Goal: Task Accomplishment & Management: Complete application form

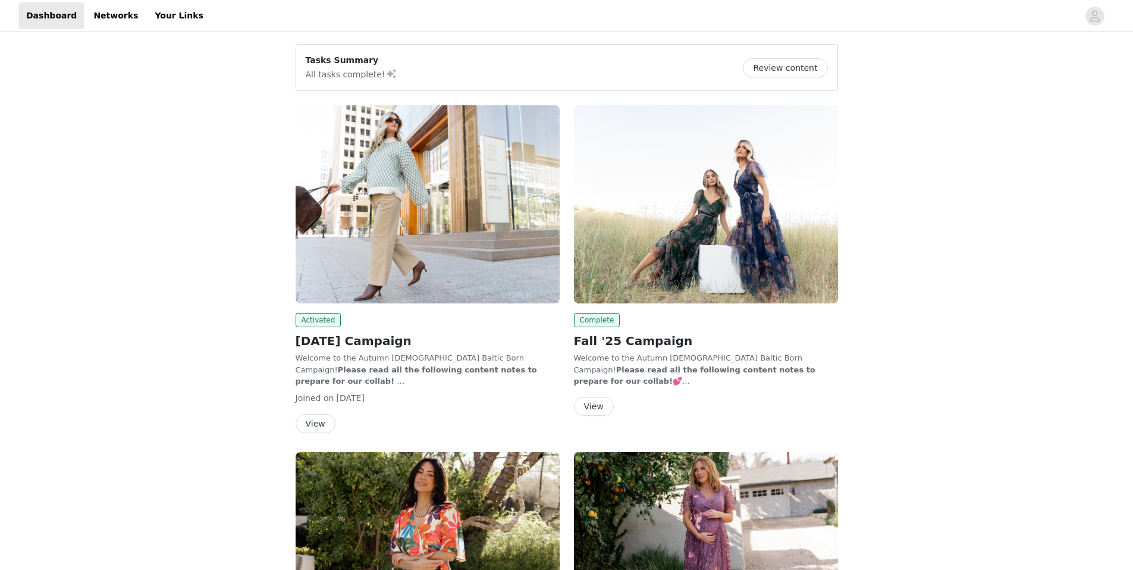
click at [313, 426] on button "View" at bounding box center [315, 423] width 40 height 19
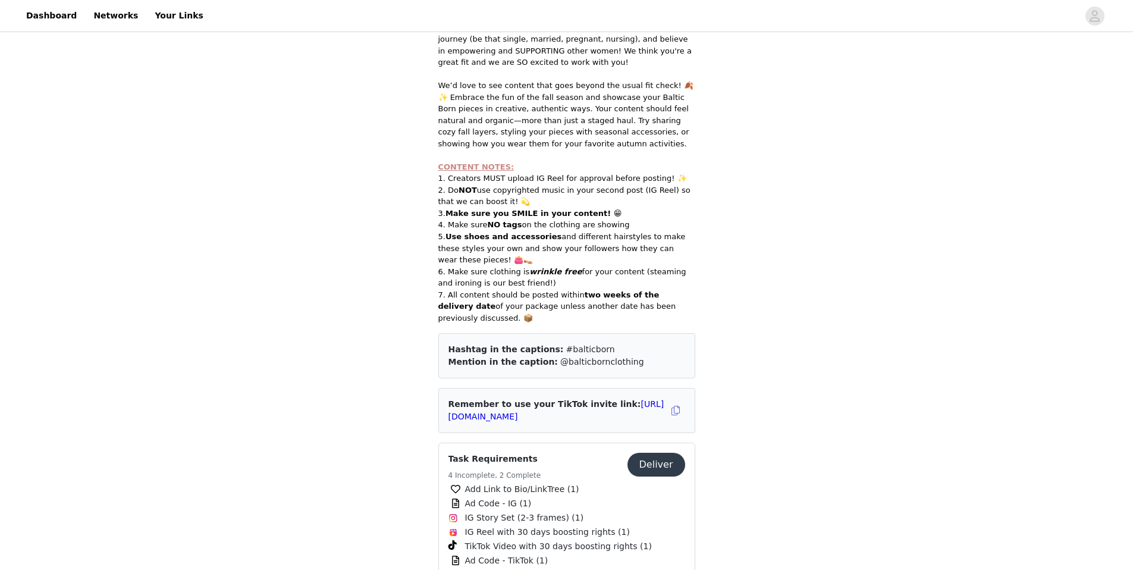
scroll to position [428, 0]
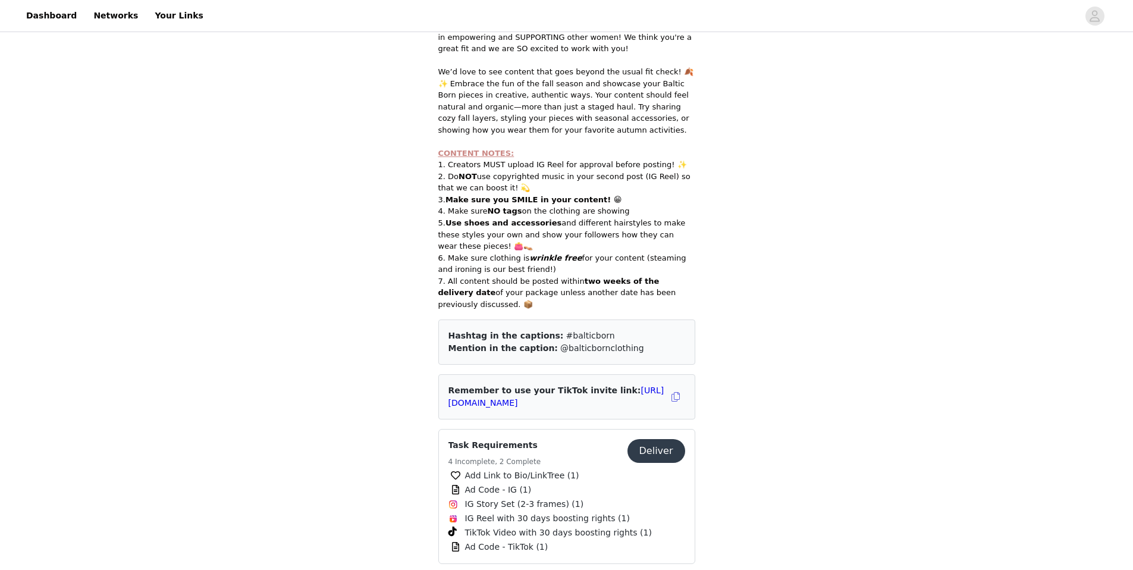
click at [652, 439] on button "Deliver" at bounding box center [656, 451] width 58 height 24
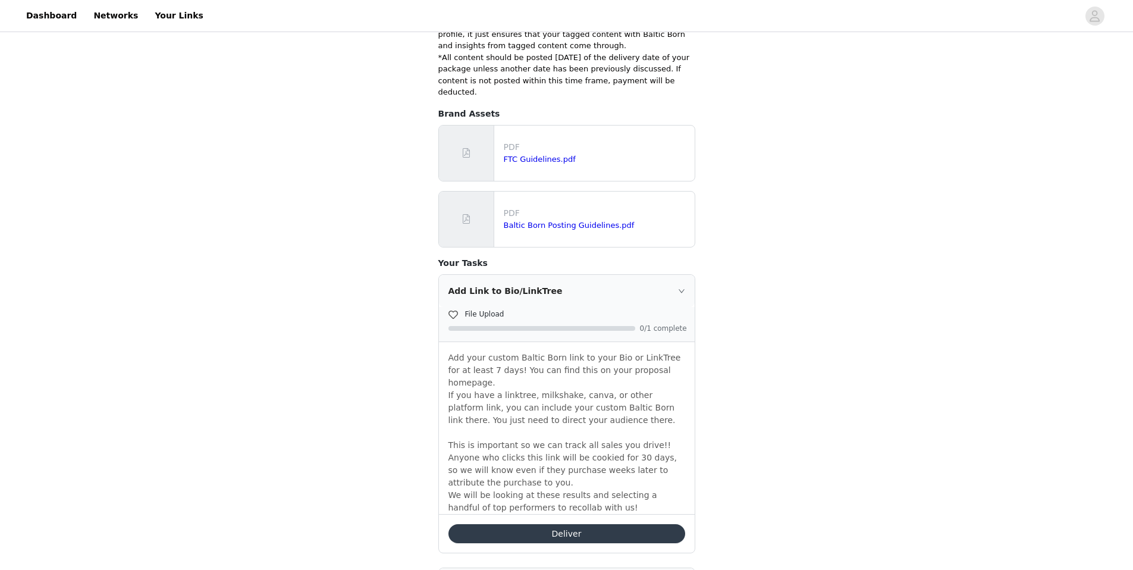
scroll to position [288, 0]
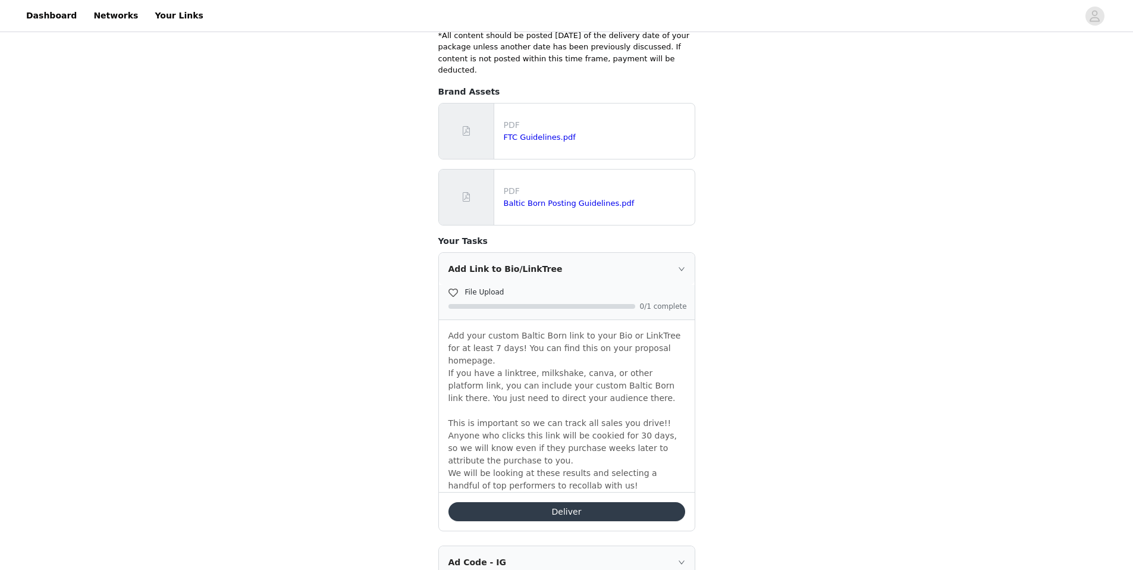
click at [538, 502] on button "Deliver" at bounding box center [566, 511] width 237 height 19
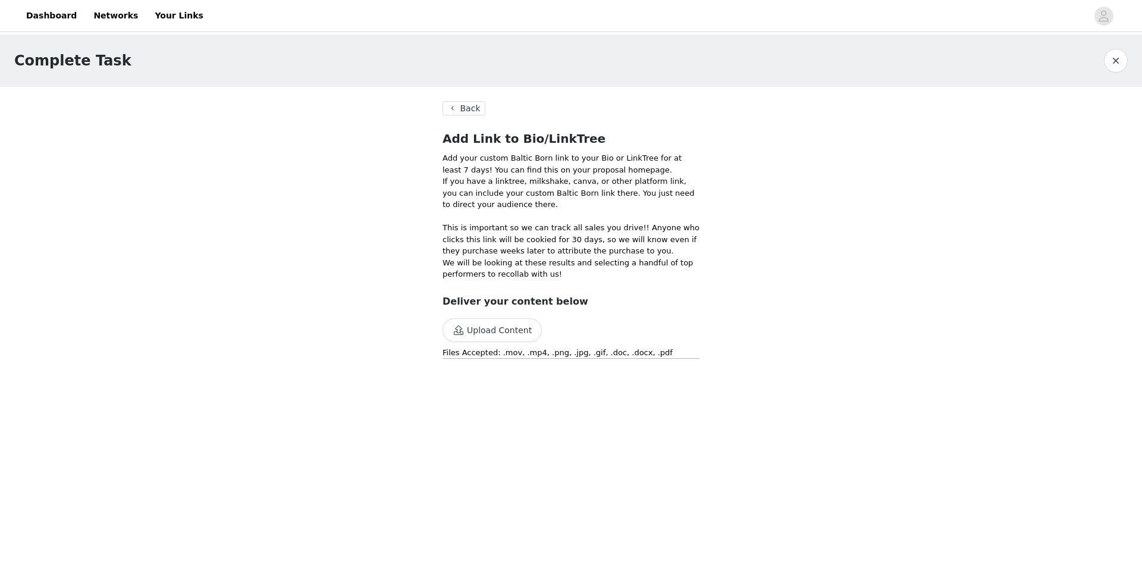
click at [497, 333] on button "Upload Content" at bounding box center [491, 330] width 99 height 24
click at [481, 319] on button "Upload Content" at bounding box center [491, 330] width 99 height 24
click at [463, 108] on button "Back" at bounding box center [463, 108] width 43 height 14
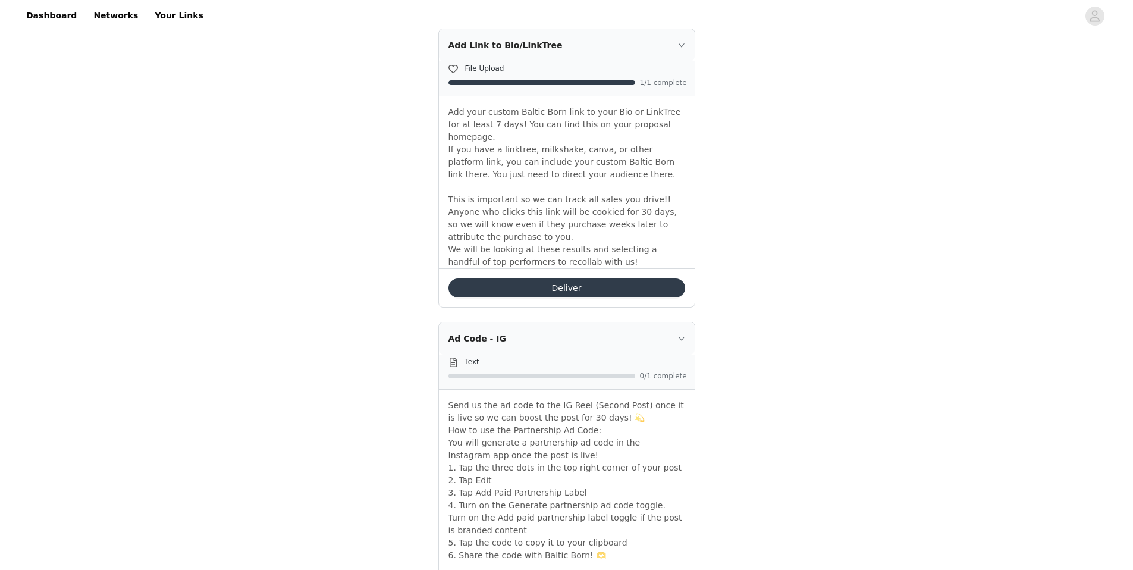
scroll to position [569, 0]
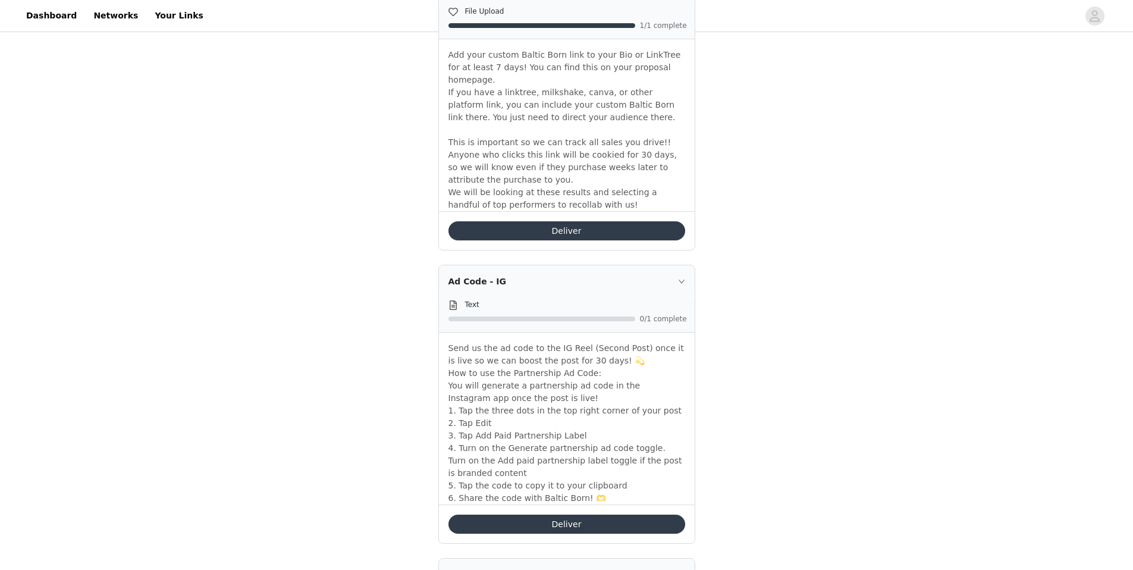
click at [553, 514] on button "Deliver" at bounding box center [566, 523] width 237 height 19
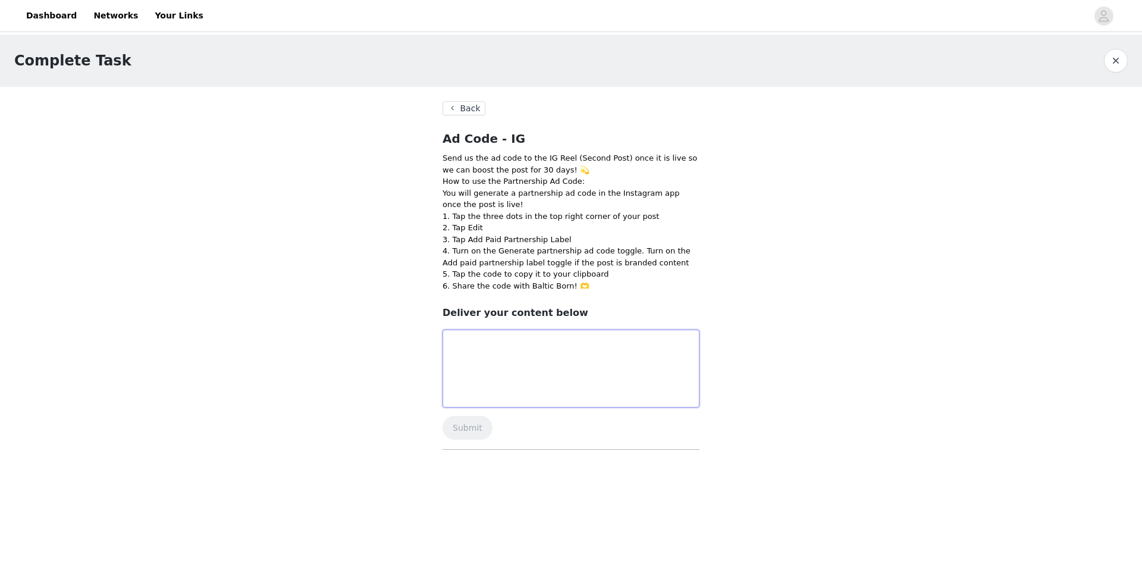
click at [463, 361] on textarea at bounding box center [570, 368] width 257 height 78
paste textarea "adcode-Q9jTBAxnFnHj-DwHQ8eaBmkYXVJ_pqOO_mSoHa5HVmrwF4C03myeHGSFwHAuLvtRAD4"
type textarea "adcode-Q9jTBAxnFnHj-DwHQ8eaBmkYXVJ_pqOO_mSoHa5HVmrwF4C03myeHGSFwHAuLvtRAD4"
click at [471, 424] on button "Submit" at bounding box center [467, 428] width 50 height 24
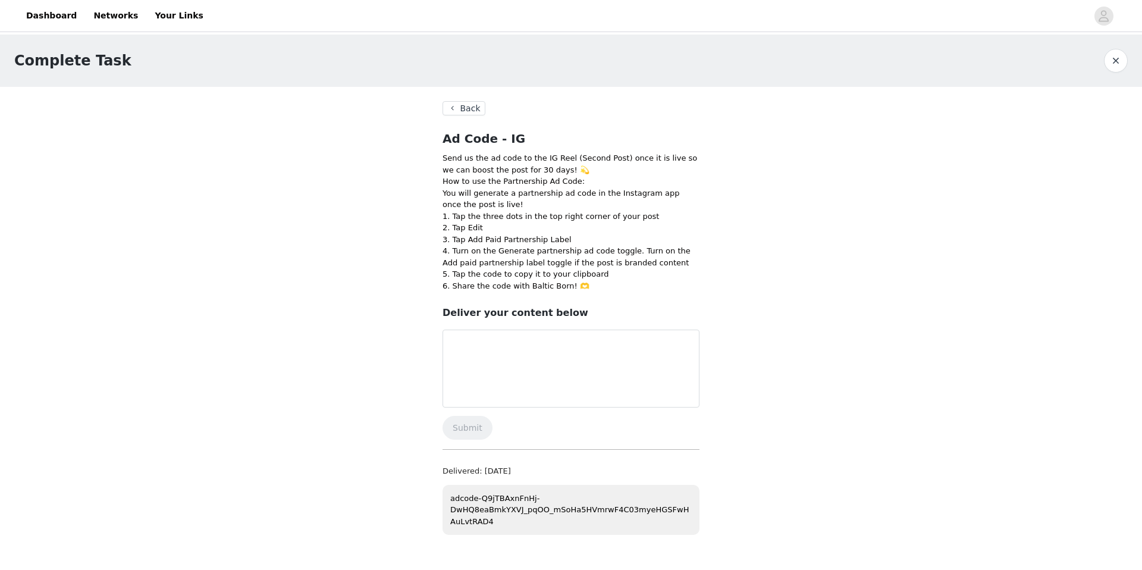
click at [471, 106] on button "Back" at bounding box center [463, 108] width 43 height 14
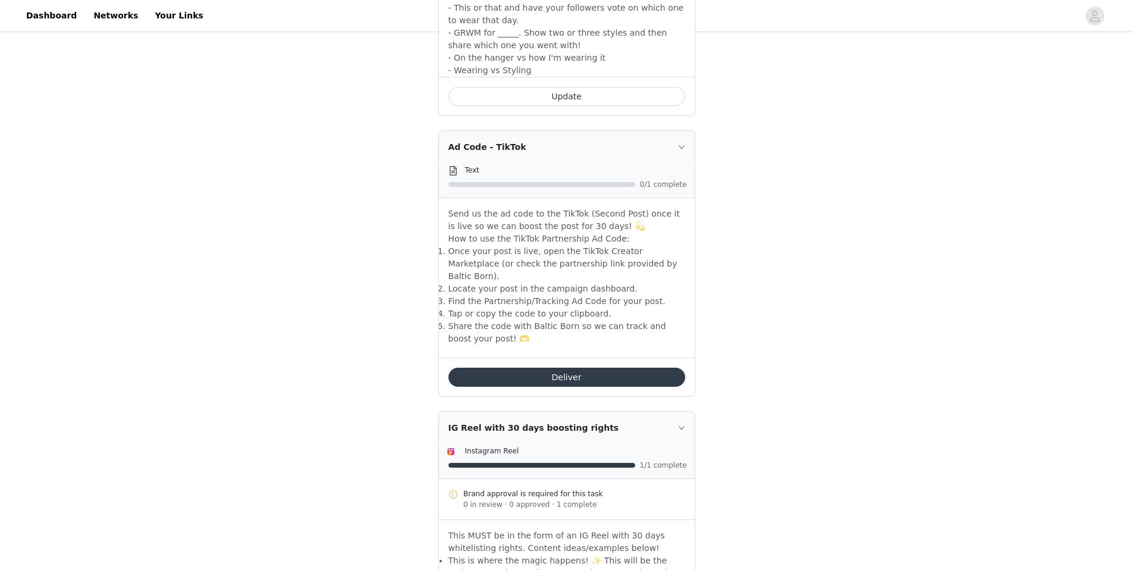
scroll to position [1490, 0]
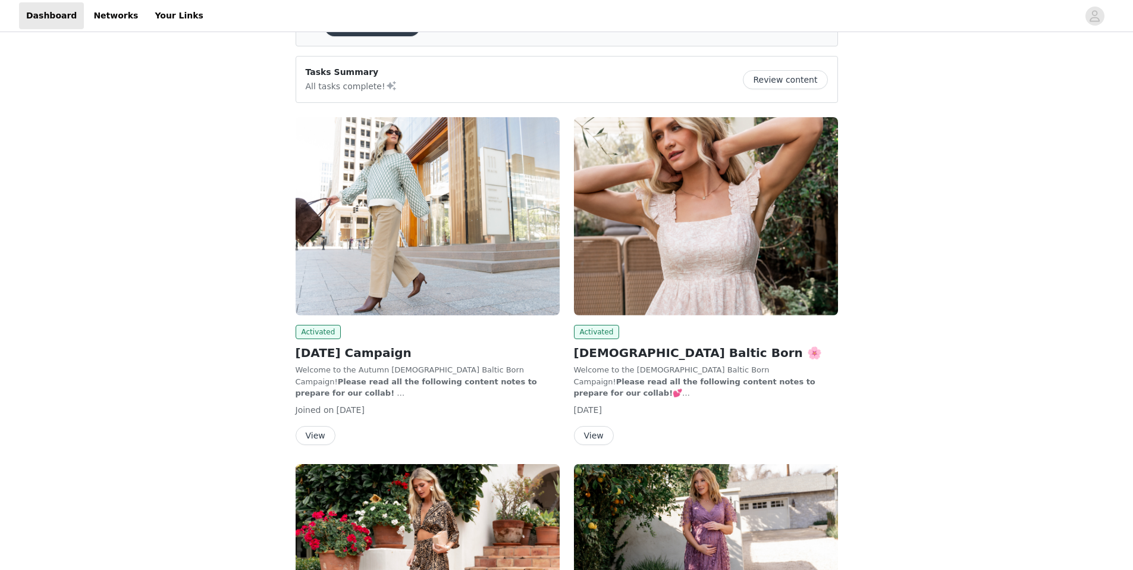
scroll to position [92, 0]
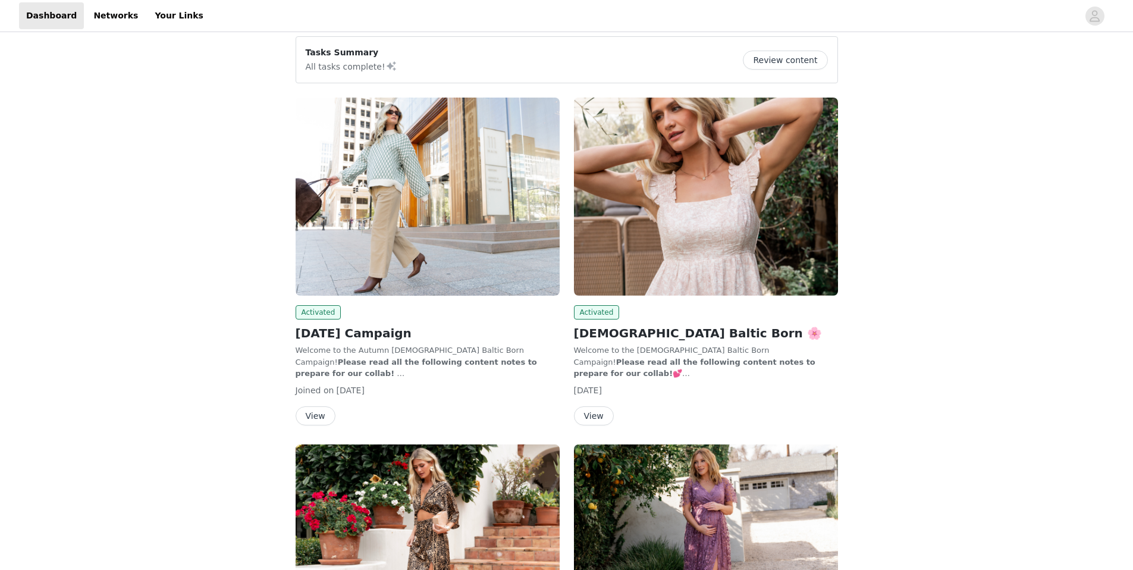
click at [315, 411] on button "View" at bounding box center [315, 415] width 40 height 19
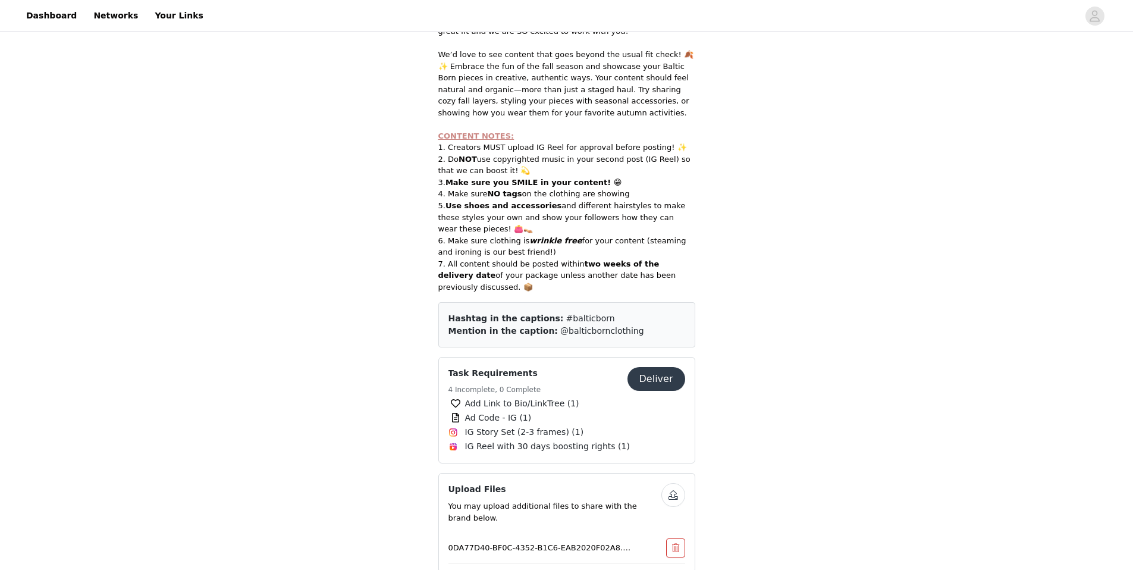
scroll to position [457, 0]
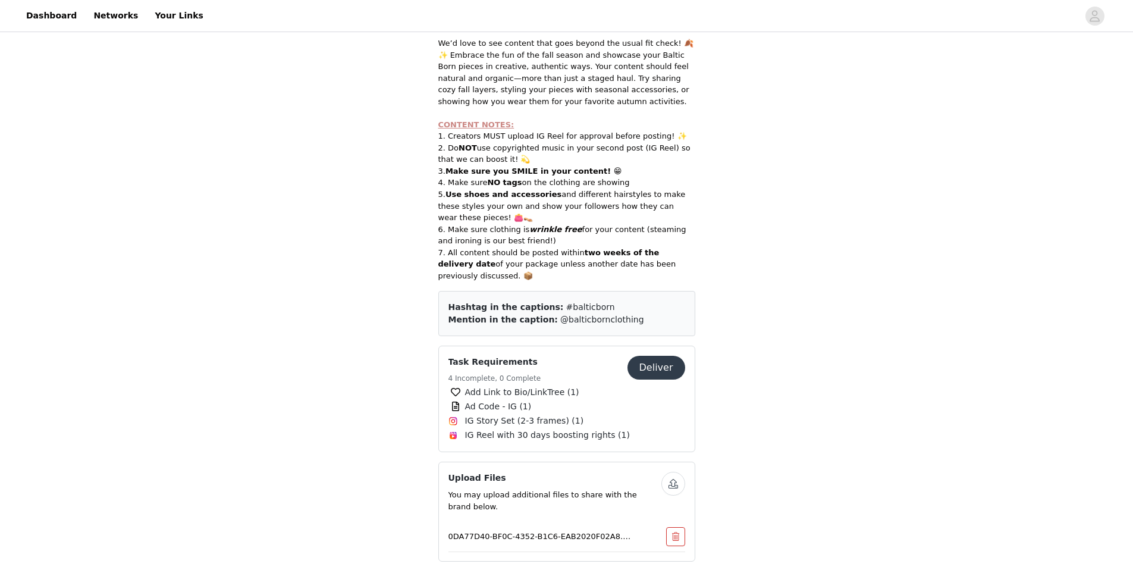
click at [653, 356] on button "Deliver" at bounding box center [656, 368] width 58 height 24
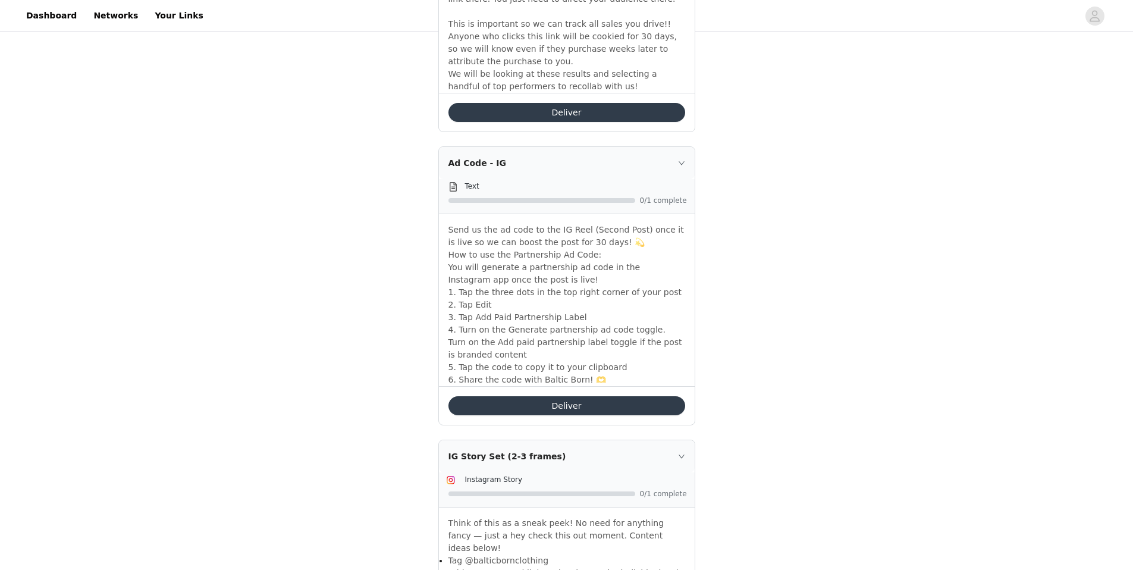
scroll to position [630, 0]
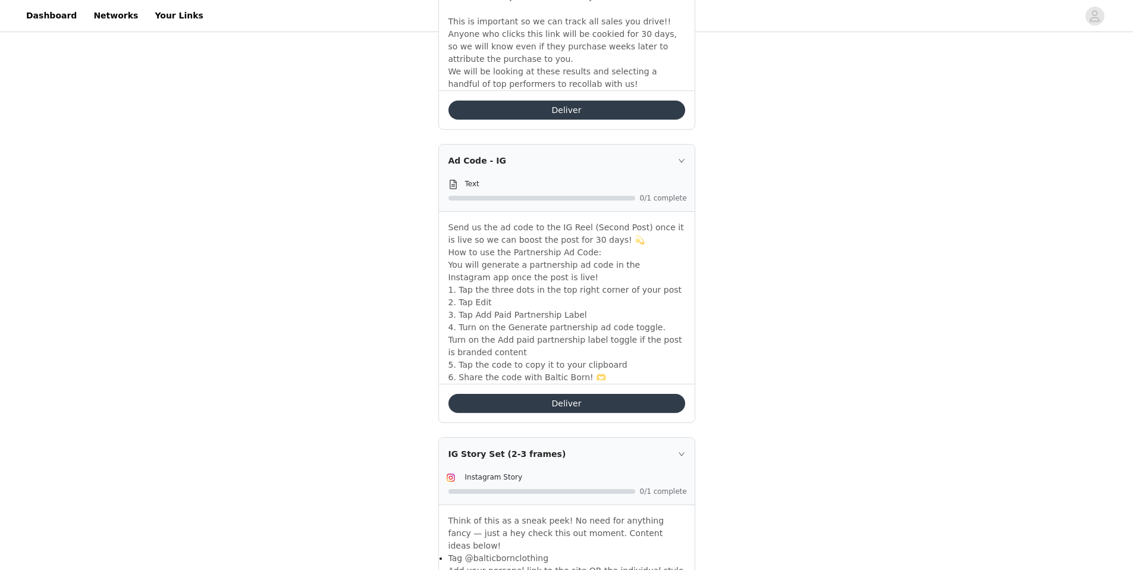
click at [534, 394] on button "Deliver" at bounding box center [566, 403] width 237 height 19
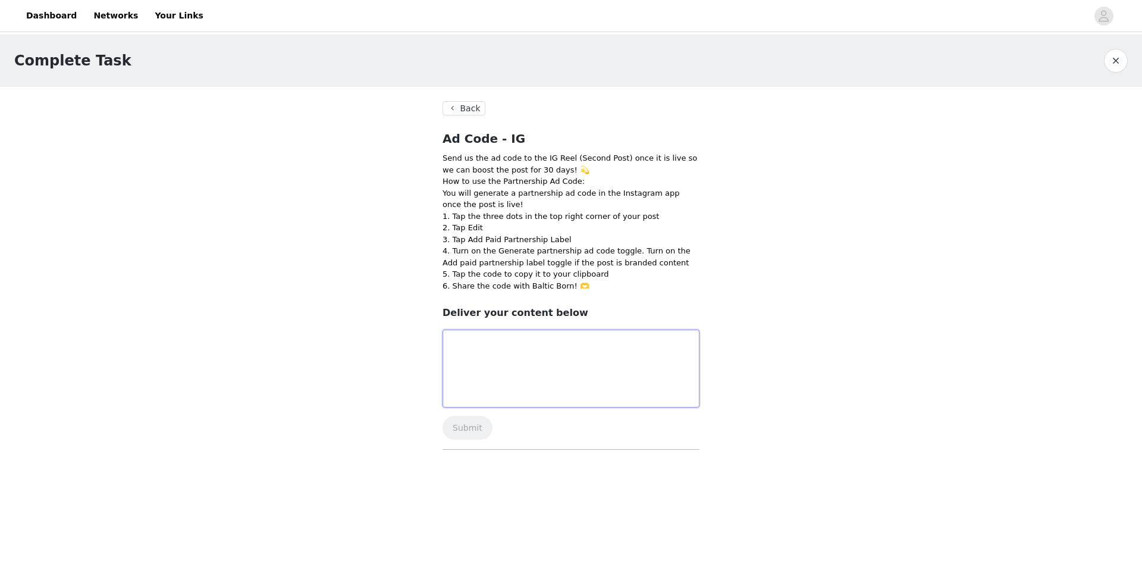
click at [488, 361] on textarea at bounding box center [570, 368] width 257 height 78
paste textarea "Q9jTBAx6LjmtXgCgYo59QOVTrOrGPGCaXit9h9L31Izs0xx0Ma0eBd3Mnoj2LQVYfAc"
type textarea "Q9jTBAx6LjmtXgCgYo59QOVTrOrGPGCaXit9h9L31Izs0xx0Ma0eBd3Mnoj2LQVYfAc"
drag, startPoint x: 536, startPoint y: 367, endPoint x: 426, endPoint y: 333, distance: 115.3
click at [426, 333] on div "Complete Task Back Ad Code - IG Send us the ad code to the IG Reel (Second Post…" at bounding box center [571, 257] width 1142 height 446
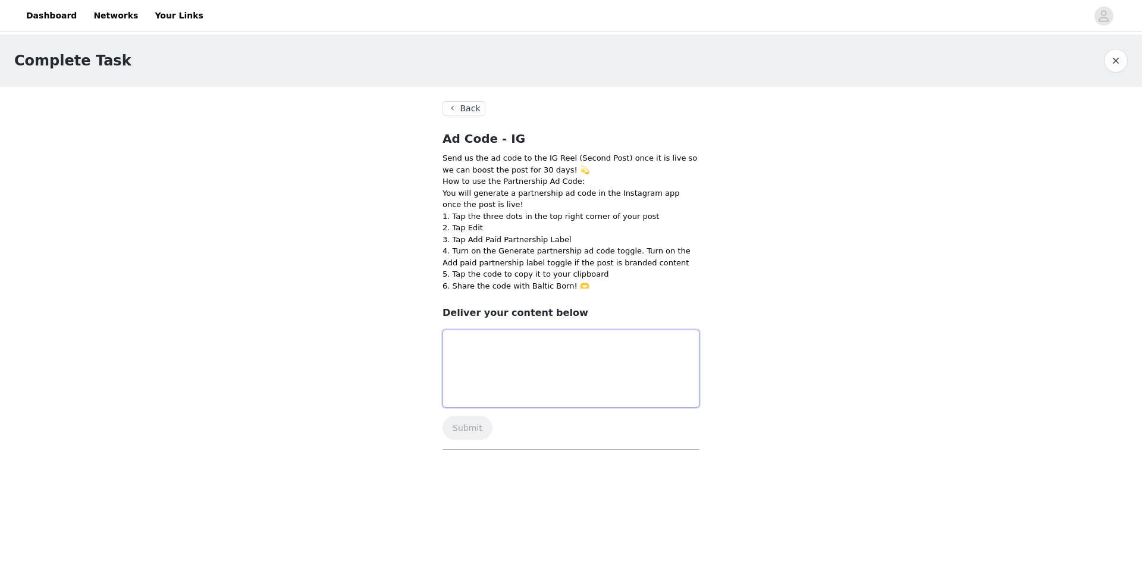
paste textarea "Q9jTBAx6LjmtXgCgYo59QOVTrOrGPGCaXit9h9L31Izs0xx0Ma0eBd3Mnoj2LQVYfAc"
type textarea "Q9jTBAx6LjmtXgCgYo59QOVTrOrGPGCaXit9h9L31Izs0xx0Ma0eBd3Mnoj2LQVYfAc"
click at [476, 424] on button "Submit" at bounding box center [467, 428] width 50 height 24
